Goal: Task Accomplishment & Management: Manage account settings

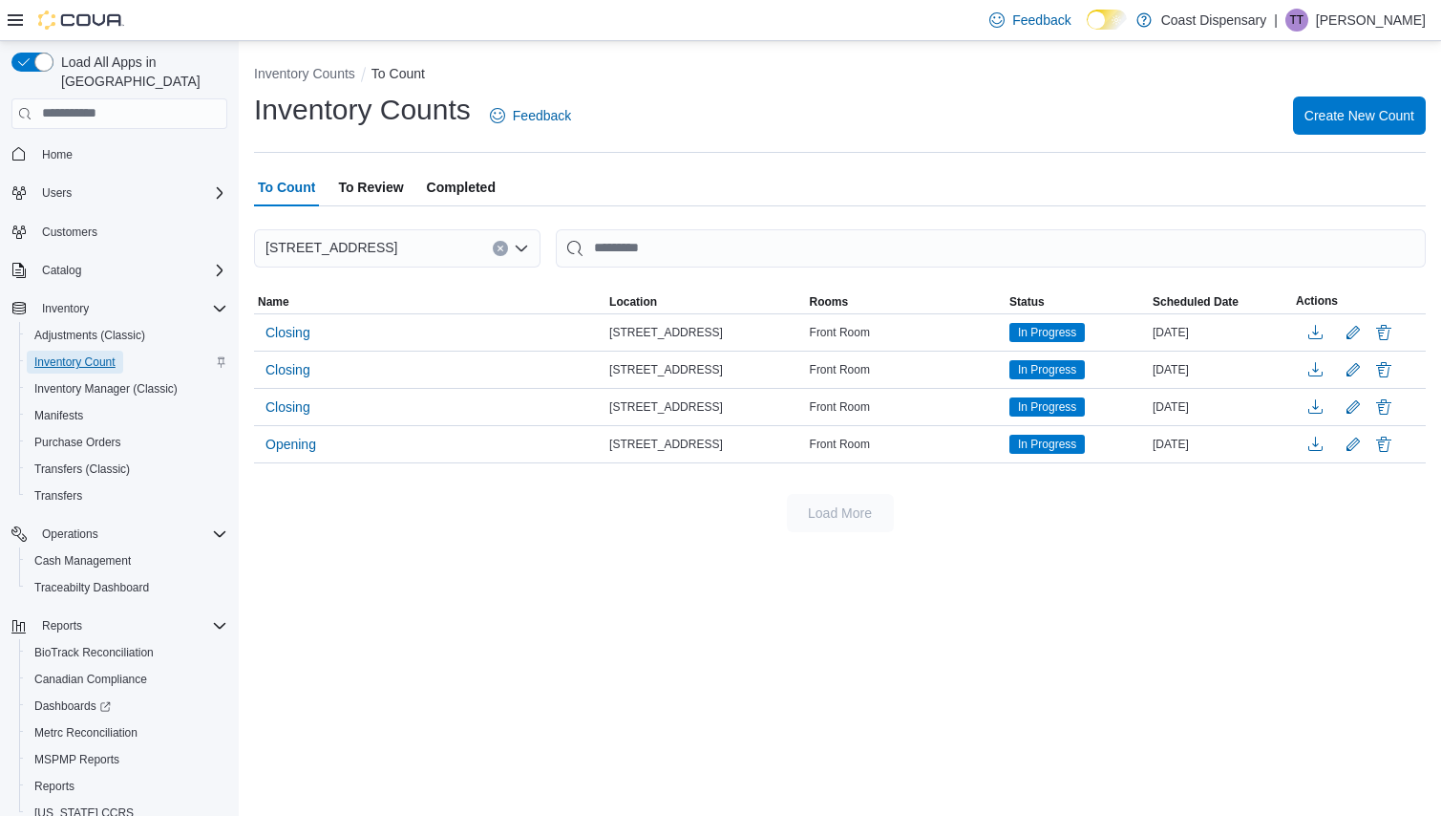
click at [45, 354] on span "Inventory Count" at bounding box center [74, 361] width 81 height 15
click at [68, 328] on span "Adjustments (Classic)" at bounding box center [89, 335] width 111 height 15
